Goal: Task Accomplishment & Management: Use online tool/utility

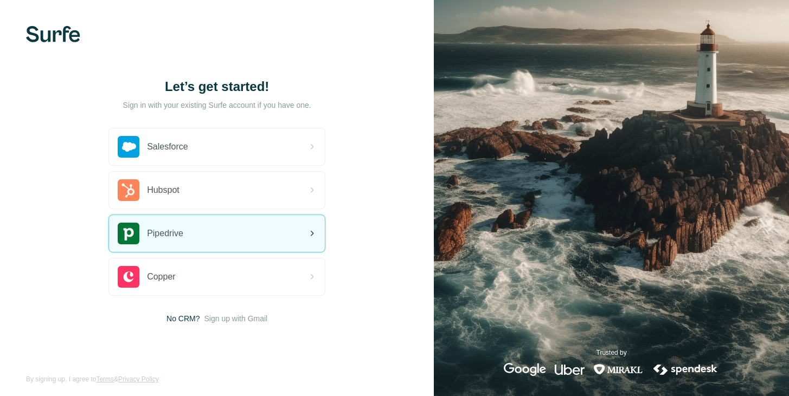
click at [161, 229] on span "Pipedrive" at bounding box center [165, 233] width 36 height 13
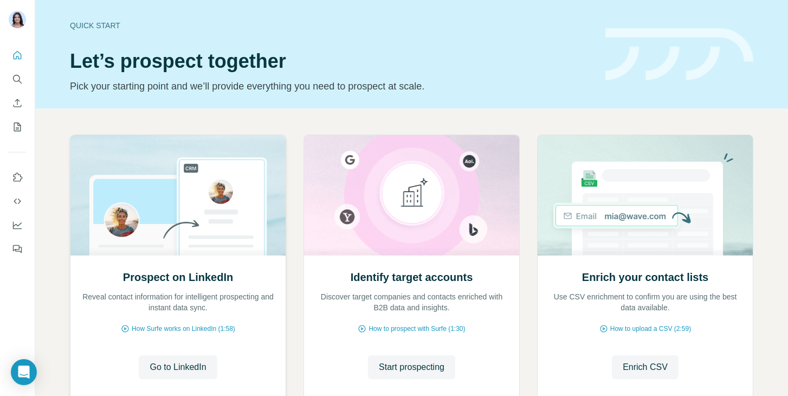
scroll to position [73, 0]
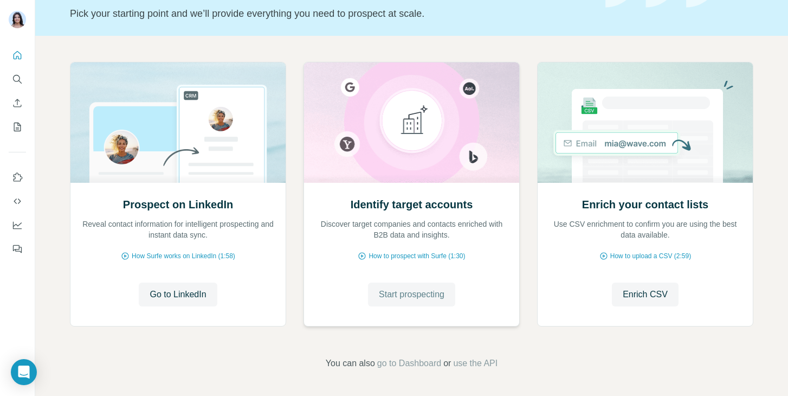
click at [383, 292] on span "Start prospecting" at bounding box center [412, 294] width 66 height 13
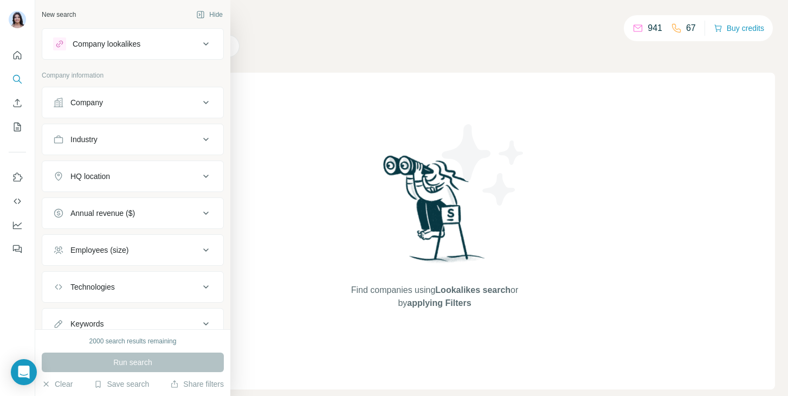
click at [121, 294] on button "Technologies" at bounding box center [132, 287] width 181 height 26
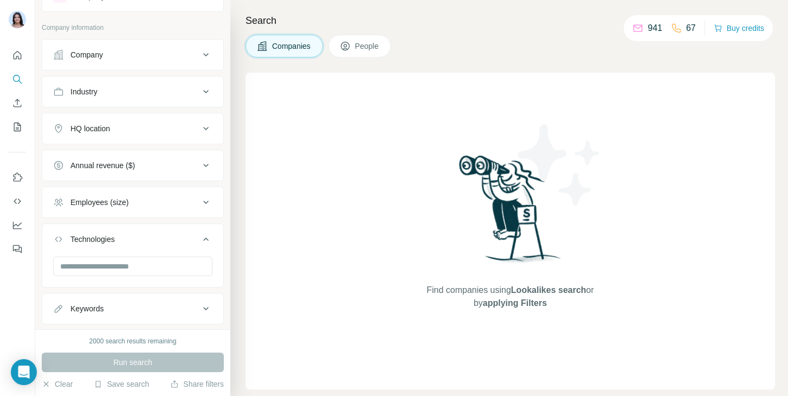
scroll to position [54, 0]
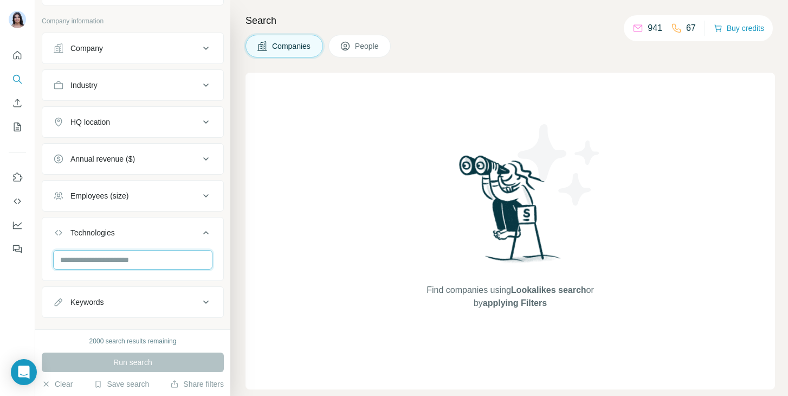
click at [111, 268] on input "text" at bounding box center [132, 260] width 159 height 20
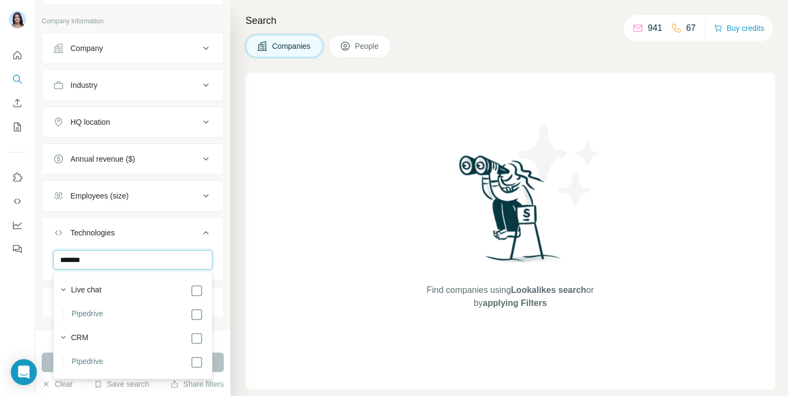
type input "*******"
click at [204, 369] on div "Live chat Pipedrive CRM Pipedrive" at bounding box center [133, 325] width 154 height 102
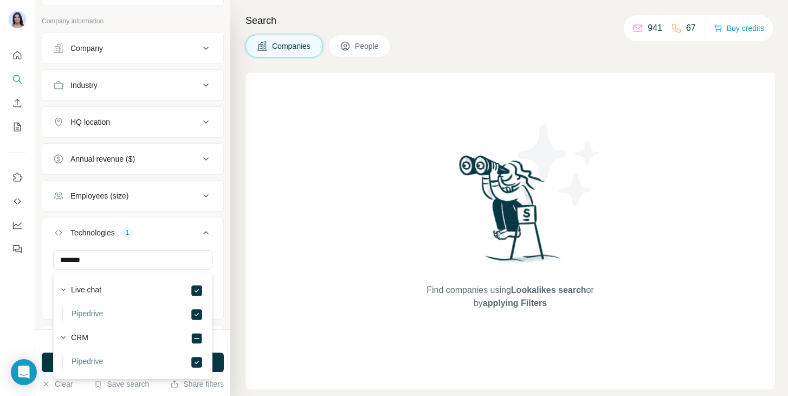
click at [166, 241] on button "Technologies 1" at bounding box center [132, 235] width 181 height 30
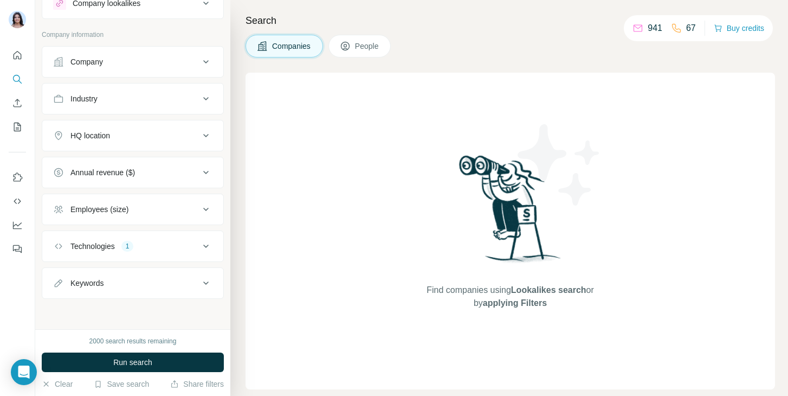
scroll to position [41, 0]
click at [144, 357] on span "Run search" at bounding box center [132, 362] width 39 height 11
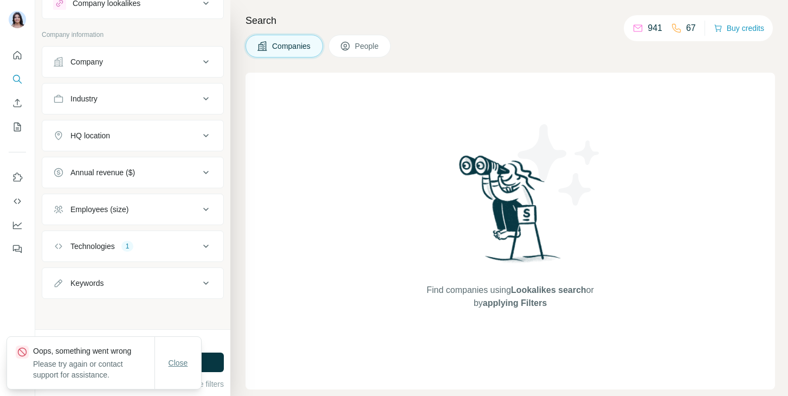
click at [188, 371] on button "Close" at bounding box center [178, 363] width 35 height 20
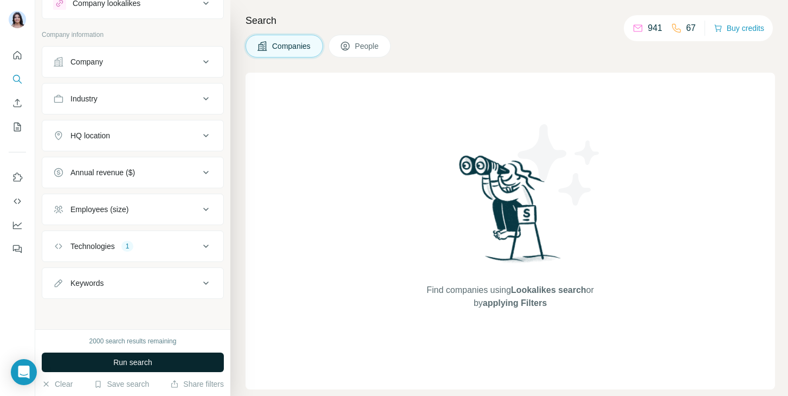
click at [162, 360] on button "Run search" at bounding box center [133, 362] width 182 height 20
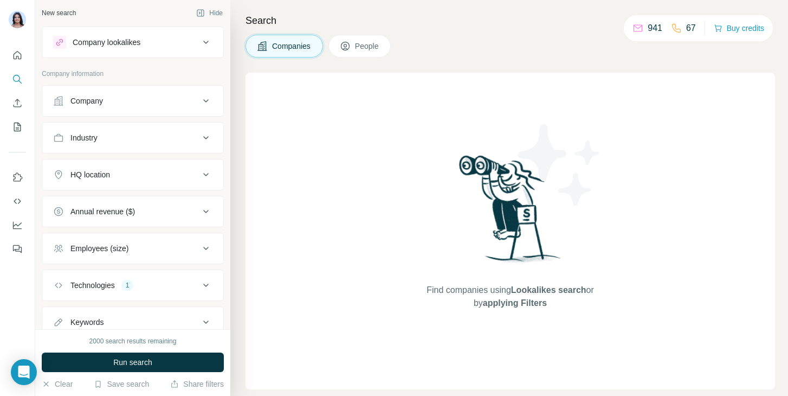
scroll to position [0, 0]
click at [130, 46] on div "Company lookalikes" at bounding box center [107, 43] width 68 height 11
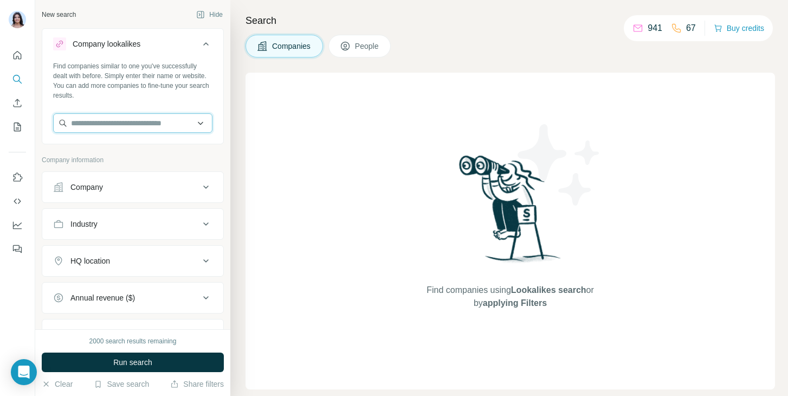
click at [105, 124] on input "text" at bounding box center [132, 123] width 159 height 20
click at [113, 126] on input "text" at bounding box center [132, 123] width 159 height 20
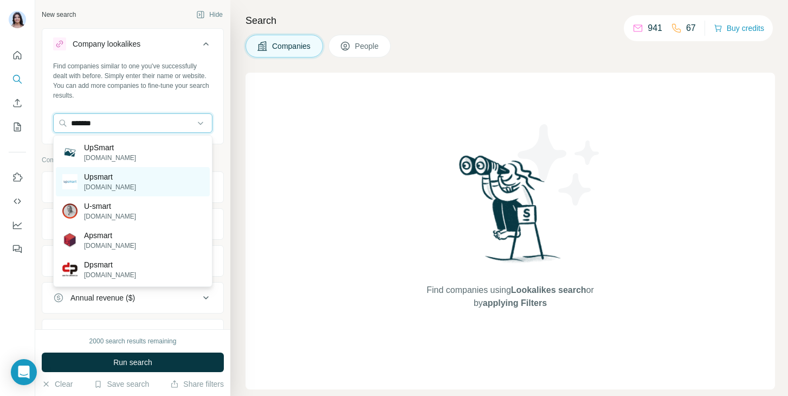
type input "*******"
click at [129, 186] on div "Upsmart upsmart.nl" at bounding box center [133, 181] width 154 height 29
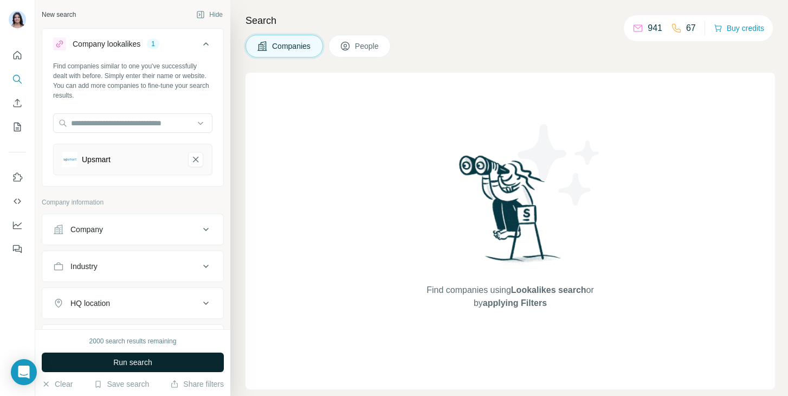
click at [135, 358] on span "Run search" at bounding box center [132, 362] width 39 height 11
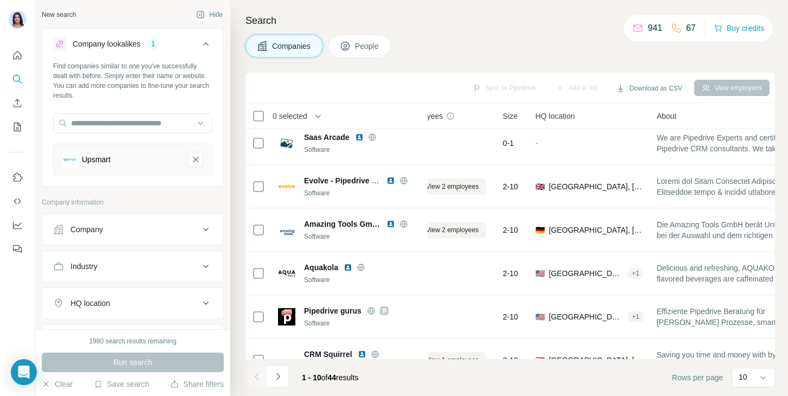
scroll to position [168, 0]
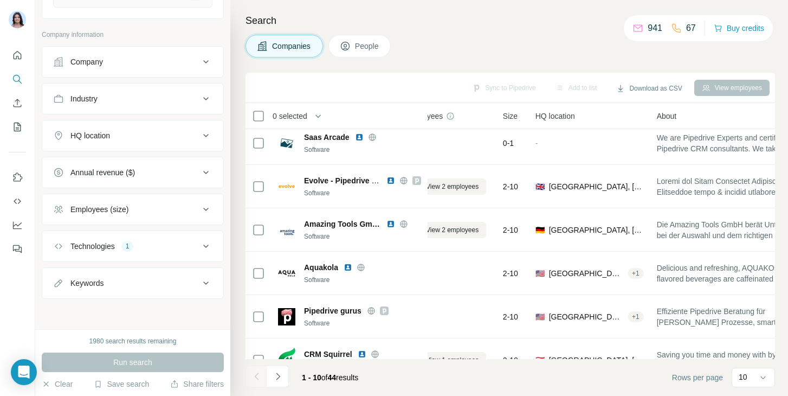
click at [144, 248] on div "Technologies 1" at bounding box center [126, 246] width 146 height 11
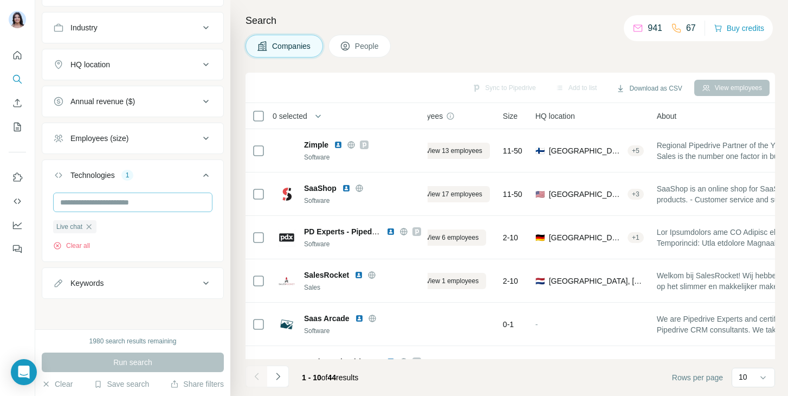
scroll to position [0, 0]
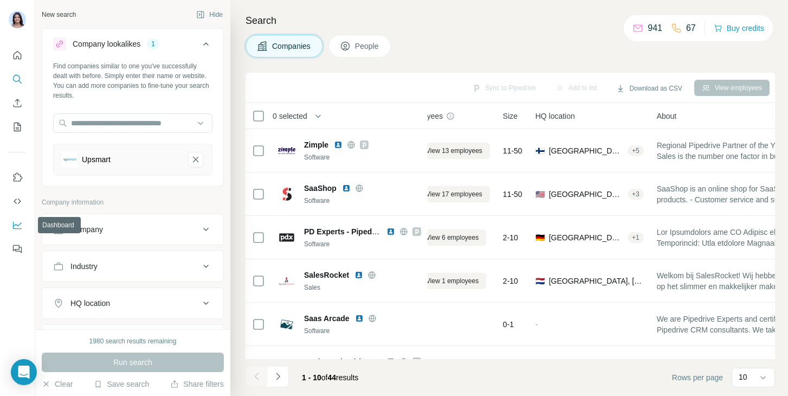
click at [18, 222] on icon "Dashboard" at bounding box center [17, 225] width 11 height 11
click at [18, 124] on icon "My lists" at bounding box center [17, 126] width 11 height 11
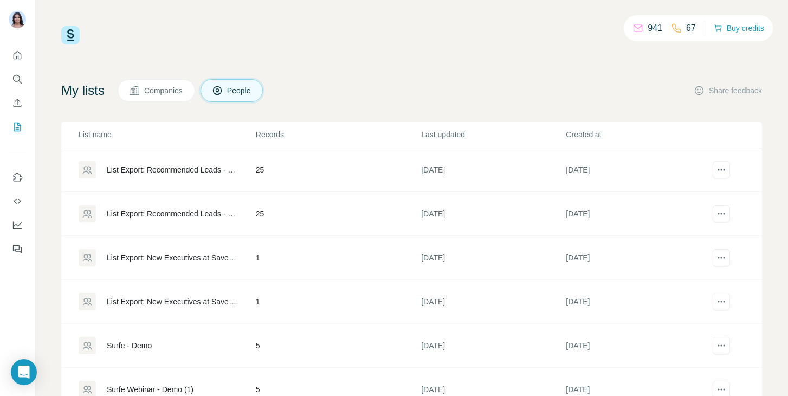
click at [92, 168] on icon at bounding box center [87, 169] width 11 height 11
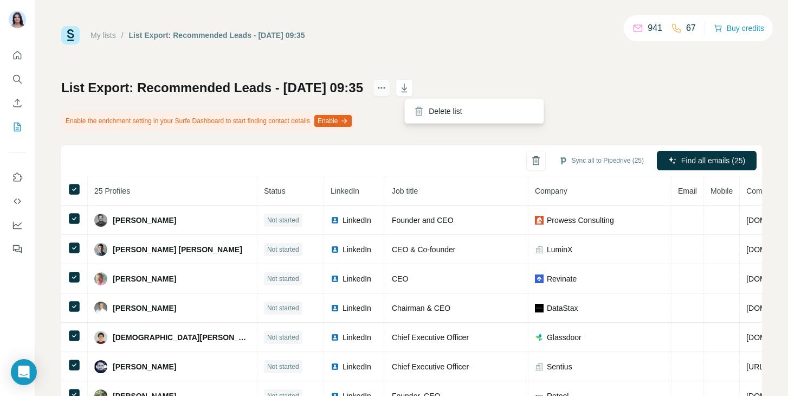
click at [387, 89] on icon "actions" at bounding box center [381, 87] width 11 height 11
click at [403, 44] on div "My lists / List Export: Recommended Leads - 25/08/2025 09:35 941 67 Buy credits" at bounding box center [411, 35] width 701 height 18
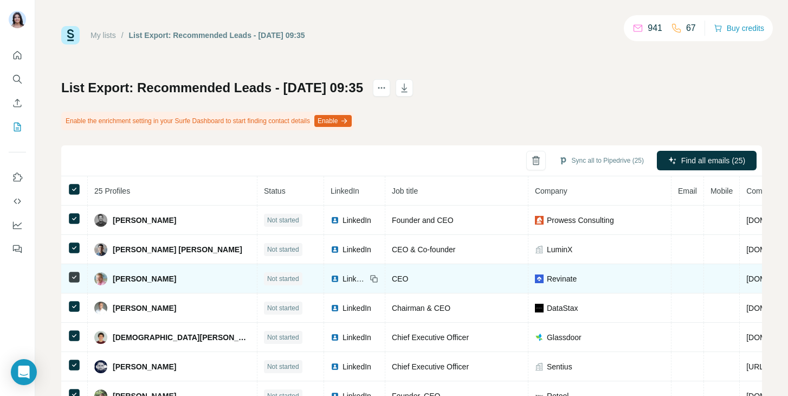
scroll to position [0, 134]
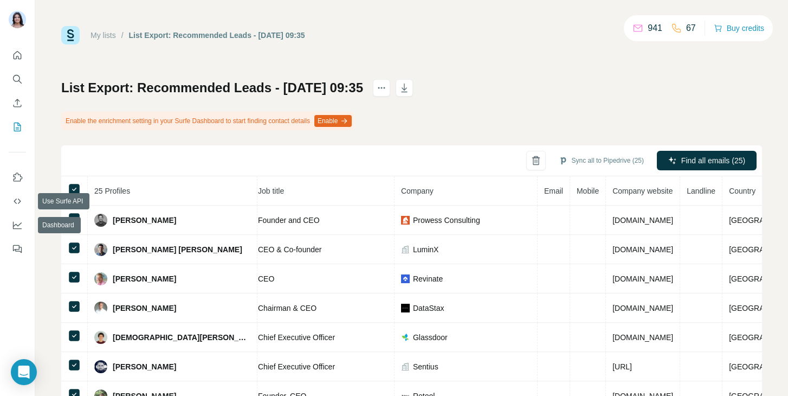
click at [16, 227] on icon "Dashboard" at bounding box center [17, 225] width 11 height 11
click at [20, 118] on button "My lists" at bounding box center [17, 127] width 17 height 20
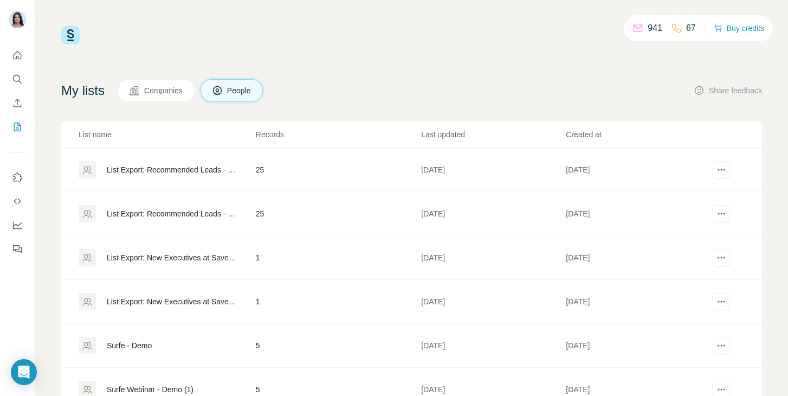
click at [85, 95] on h4 "My lists" at bounding box center [82, 90] width 43 height 17
click at [21, 61] on button "Quick start" at bounding box center [17, 56] width 17 height 20
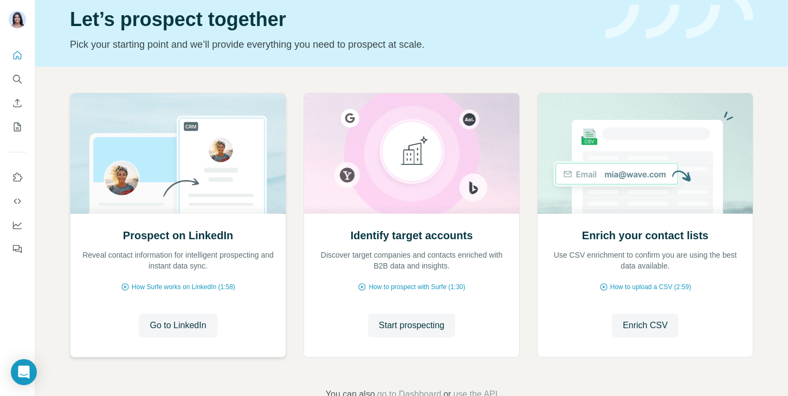
scroll to position [44, 0]
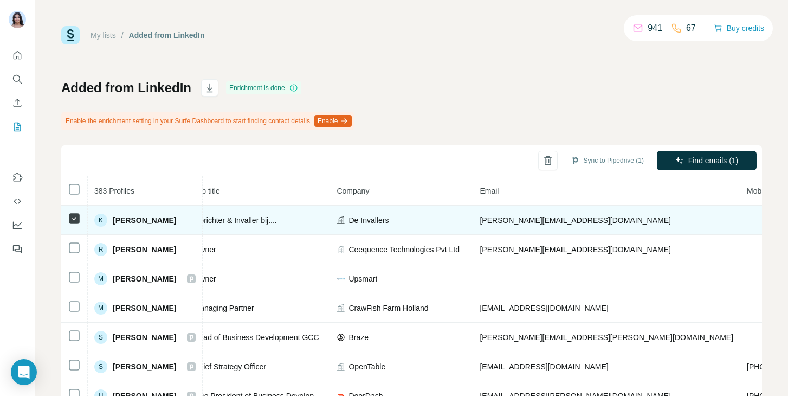
scroll to position [0, 275]
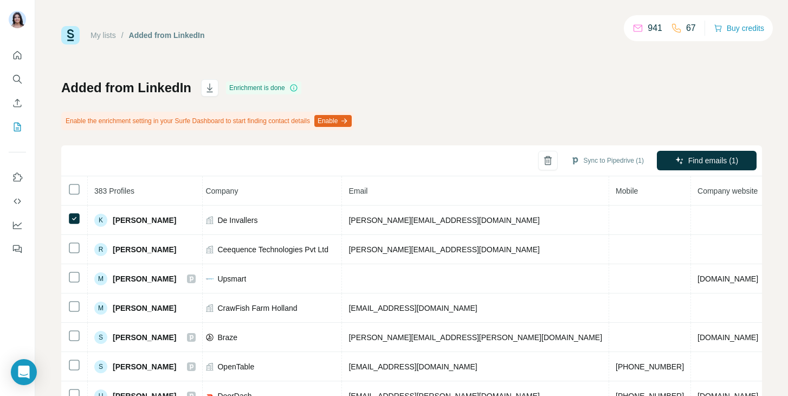
click at [282, 60] on div "My lists / Added from LinkedIn 941 67 Buy credits Added from LinkedIn Enrichmen…" at bounding box center [411, 244] width 701 height 436
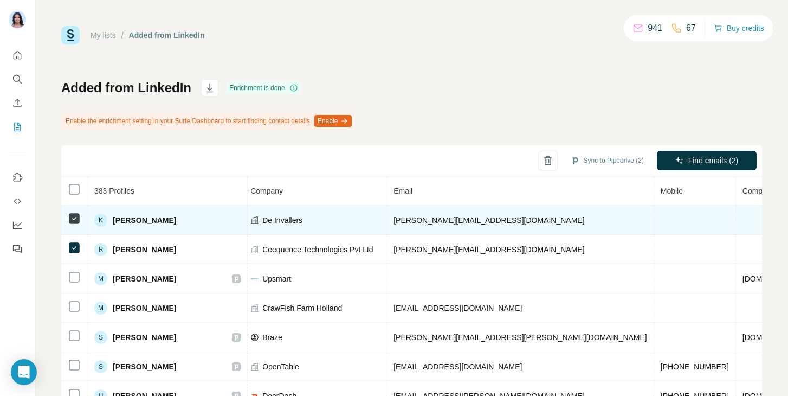
scroll to position [0, 323]
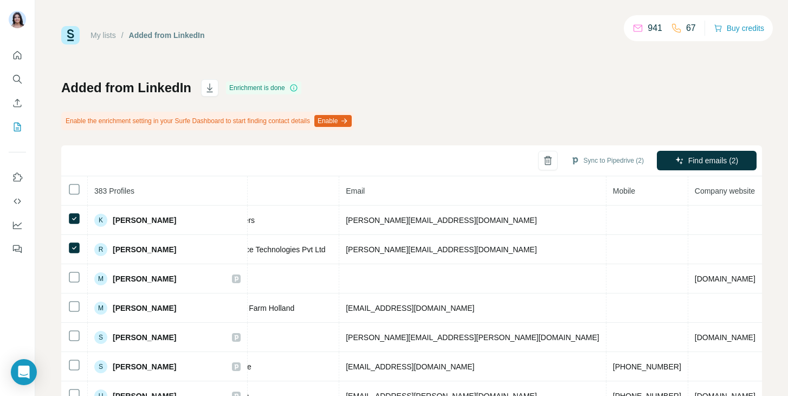
click at [205, 187] on th "383 Profiles" at bounding box center [168, 190] width 160 height 29
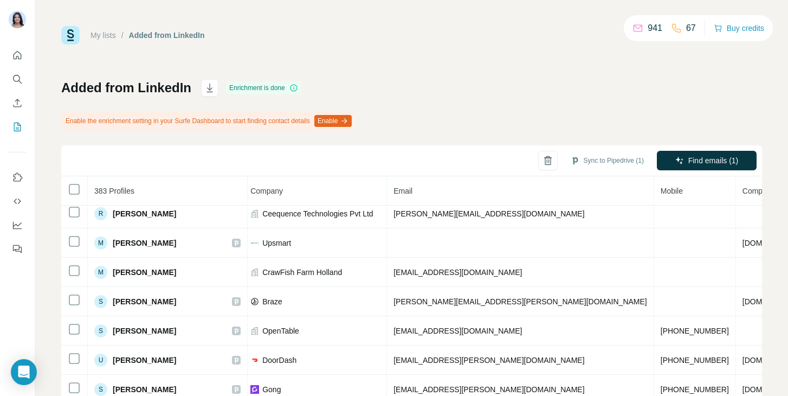
scroll to position [0, 275]
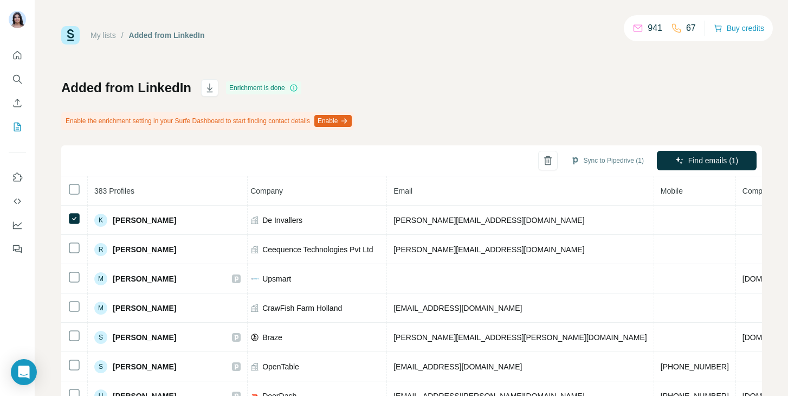
click at [598, 108] on div "Added from LinkedIn Enrichment is done Enable the enrichment setting in your Su…" at bounding box center [411, 270] width 701 height 383
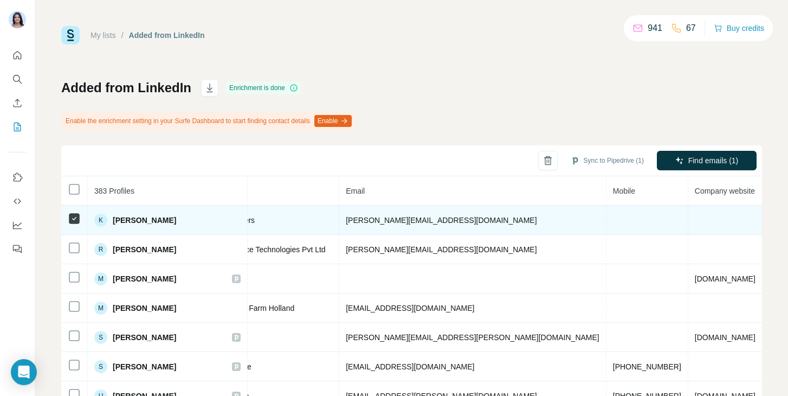
scroll to position [0, 322]
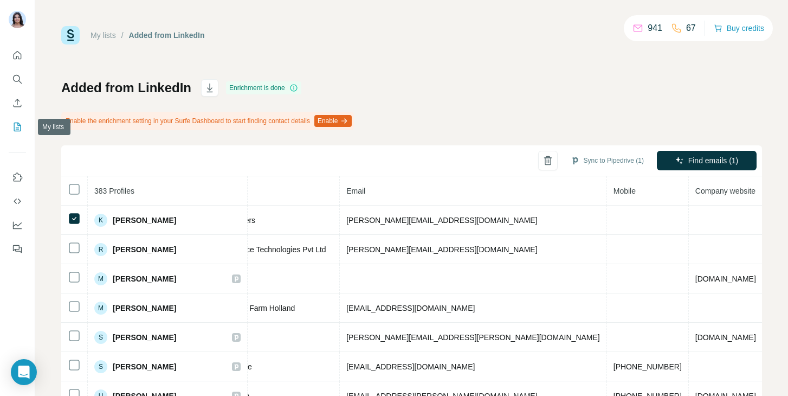
click at [15, 128] on icon "My lists" at bounding box center [17, 126] width 11 height 11
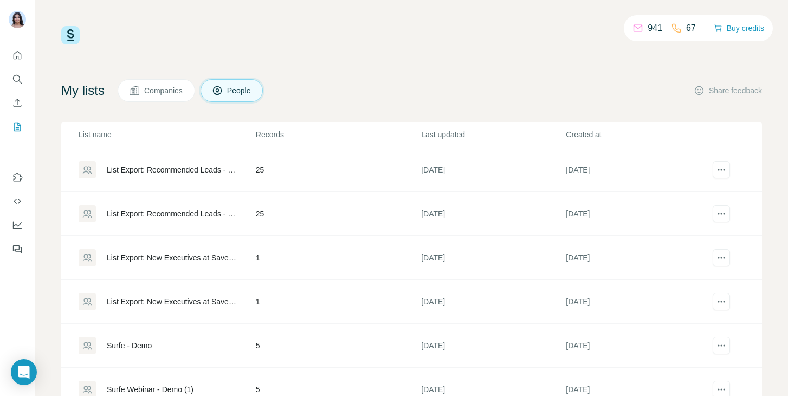
scroll to position [173, 0]
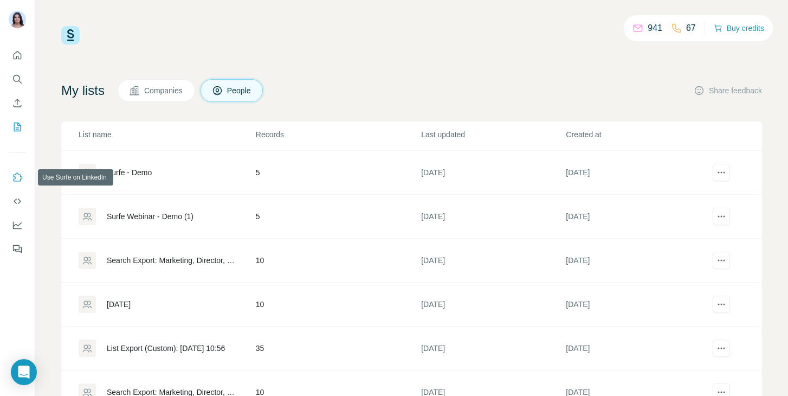
click at [23, 175] on button "Use Surfe on LinkedIn" at bounding box center [17, 178] width 17 height 20
click at [141, 176] on div "Surfe - Demo" at bounding box center [129, 172] width 45 height 11
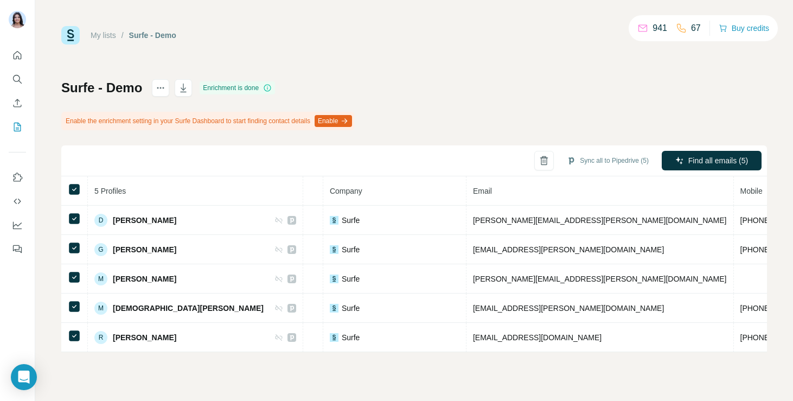
scroll to position [0, 251]
click at [20, 49] on button "Quick start" at bounding box center [17, 56] width 17 height 20
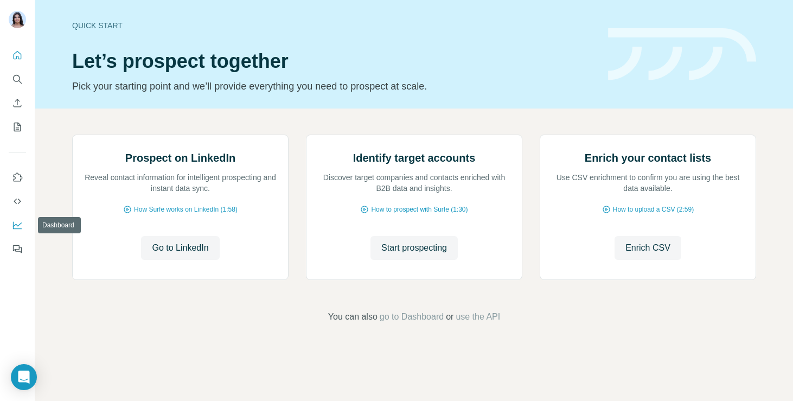
click at [18, 222] on icon "Dashboard" at bounding box center [17, 225] width 11 height 11
